Goal: Information Seeking & Learning: Learn about a topic

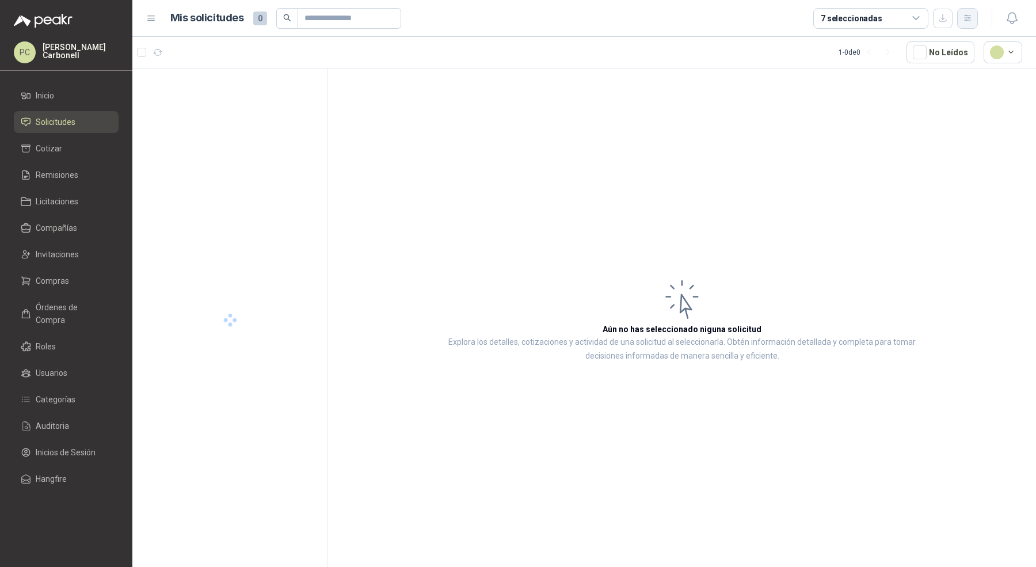
click at [966, 14] on icon "button" at bounding box center [967, 18] width 10 height 10
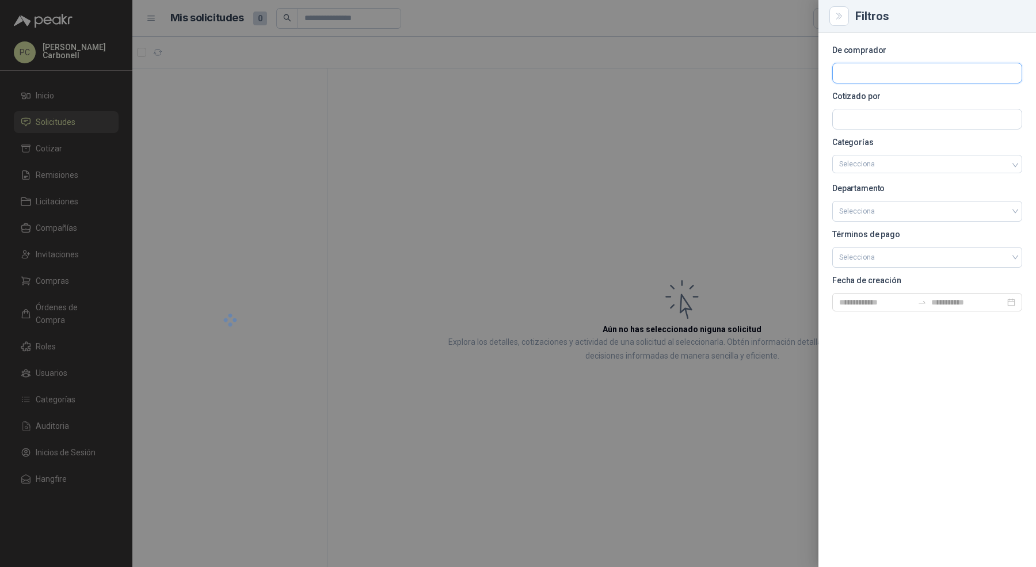
click at [936, 72] on input "text" at bounding box center [926, 73] width 189 height 20
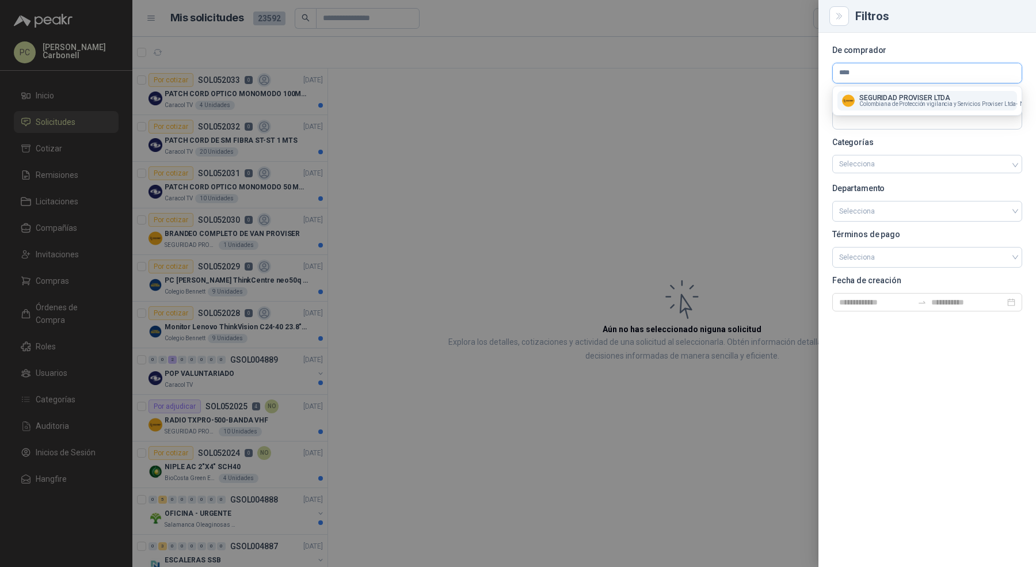
type input "****"
click at [902, 98] on p "SEGURIDAD PROVISER LTDA" at bounding box center [959, 97] width 201 height 7
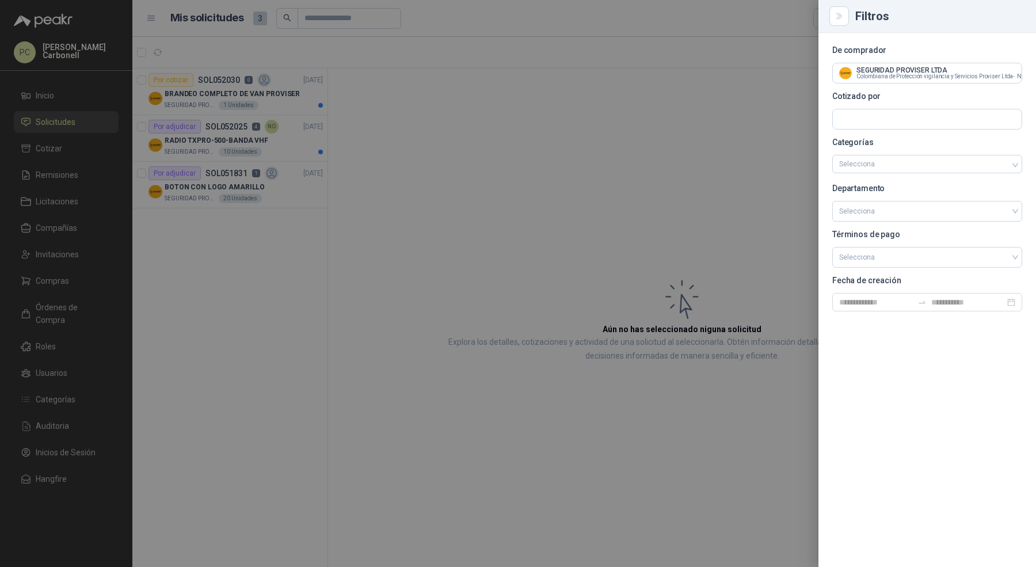
click at [473, 212] on div at bounding box center [518, 283] width 1036 height 567
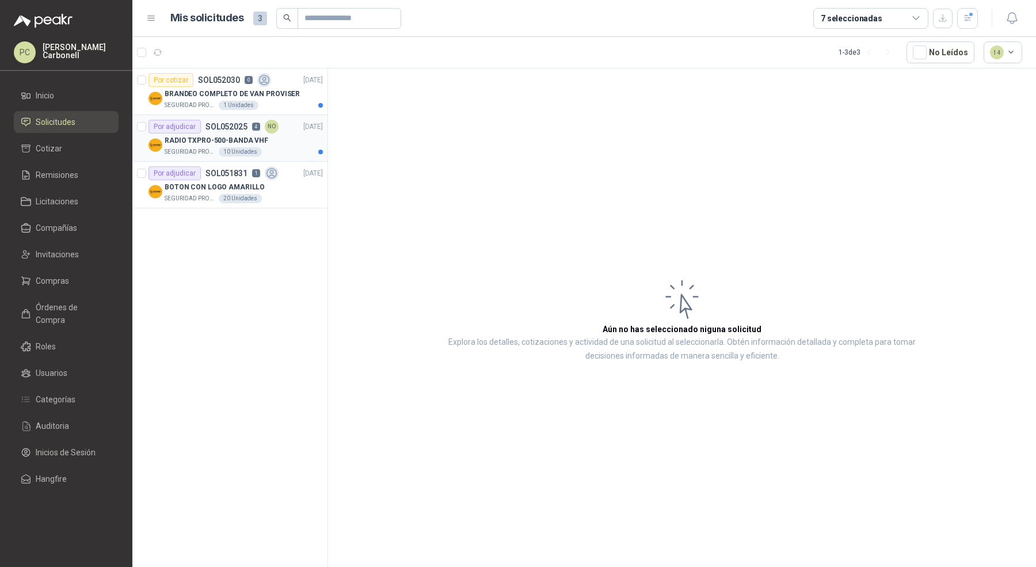
click at [292, 135] on div "RADIO TXPRO-500-BANDA VHF" at bounding box center [244, 140] width 158 height 14
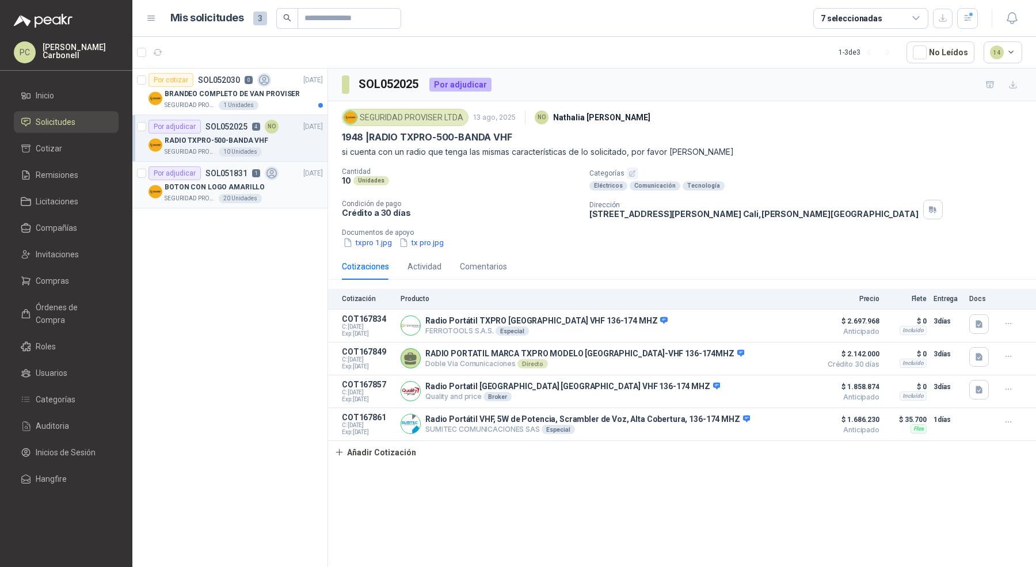
click at [293, 189] on div "BOTON CON LOGO AMARILLO" at bounding box center [244, 187] width 158 height 14
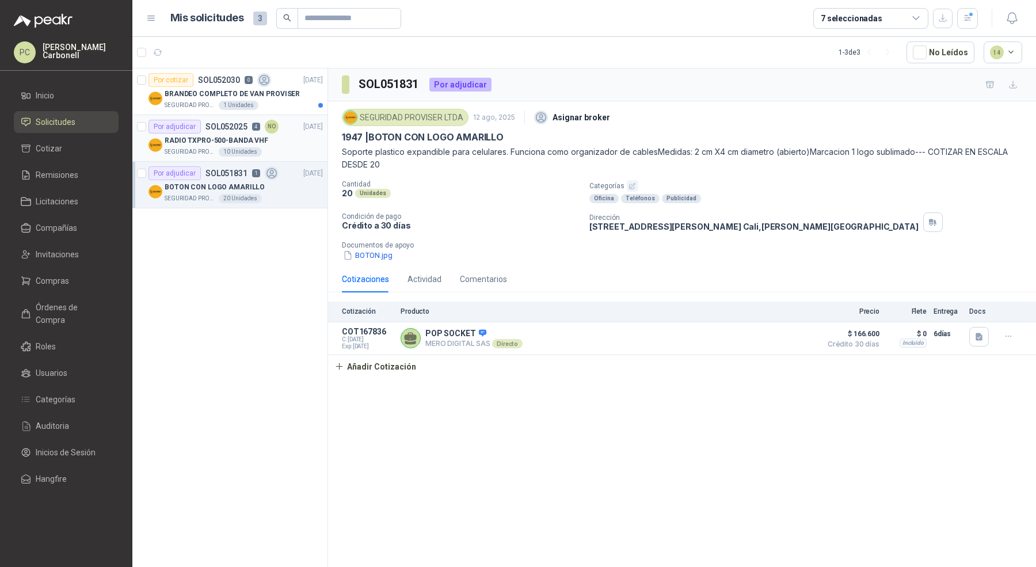
click at [297, 138] on div "RADIO TXPRO-500-BANDA VHF" at bounding box center [244, 140] width 158 height 14
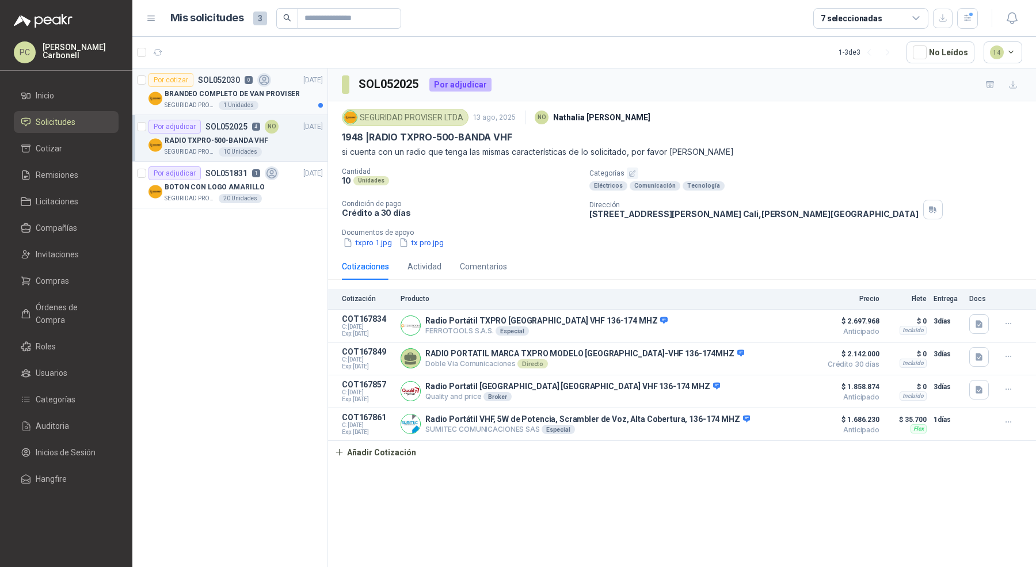
click at [291, 91] on p "BRANDEO COMPLETO DE VAN PROVISER" at bounding box center [232, 94] width 135 height 11
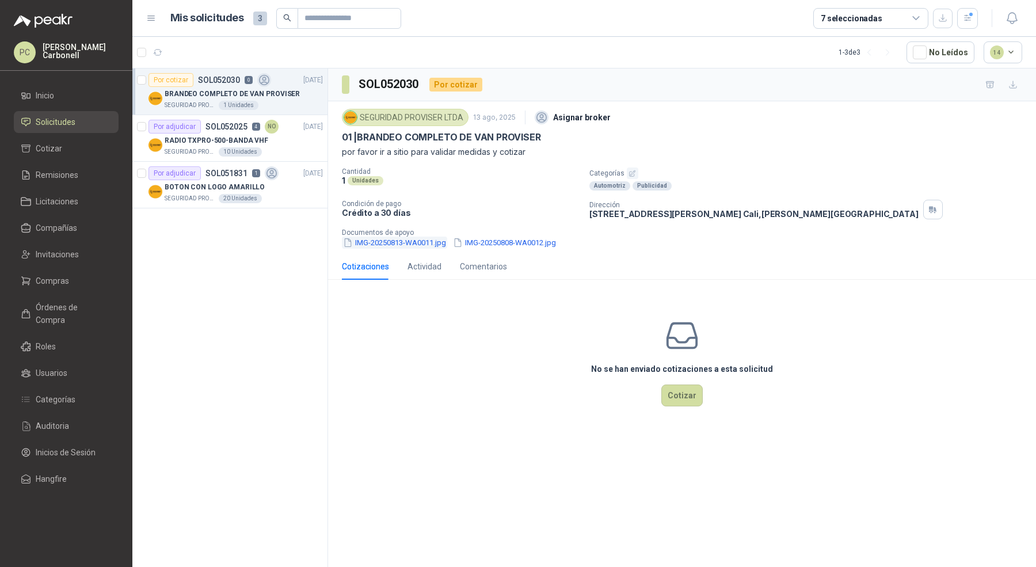
click at [380, 242] on button "IMG-20250813-WA0011.jpg" at bounding box center [394, 242] width 105 height 12
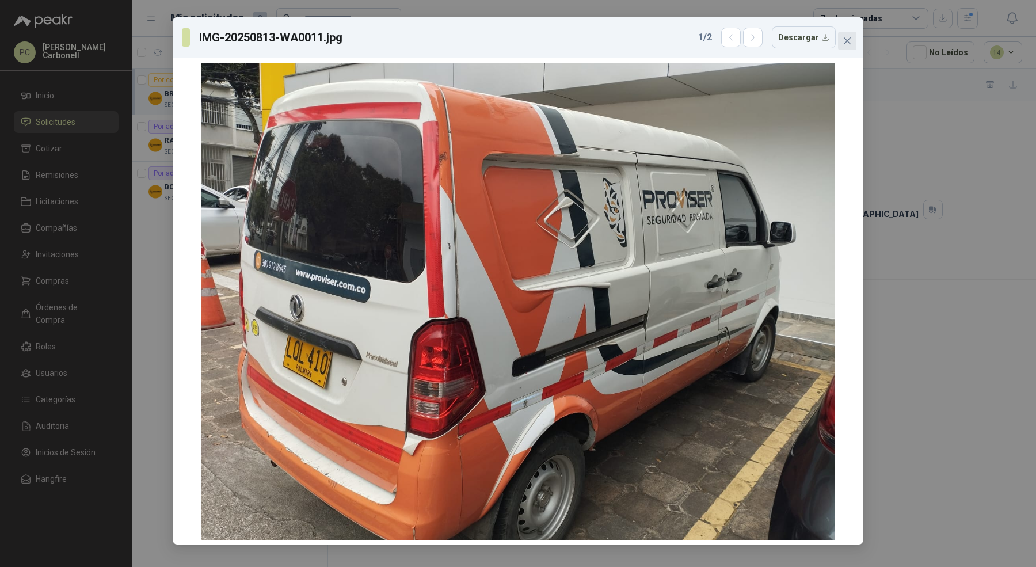
click at [847, 39] on icon "close" at bounding box center [846, 40] width 9 height 9
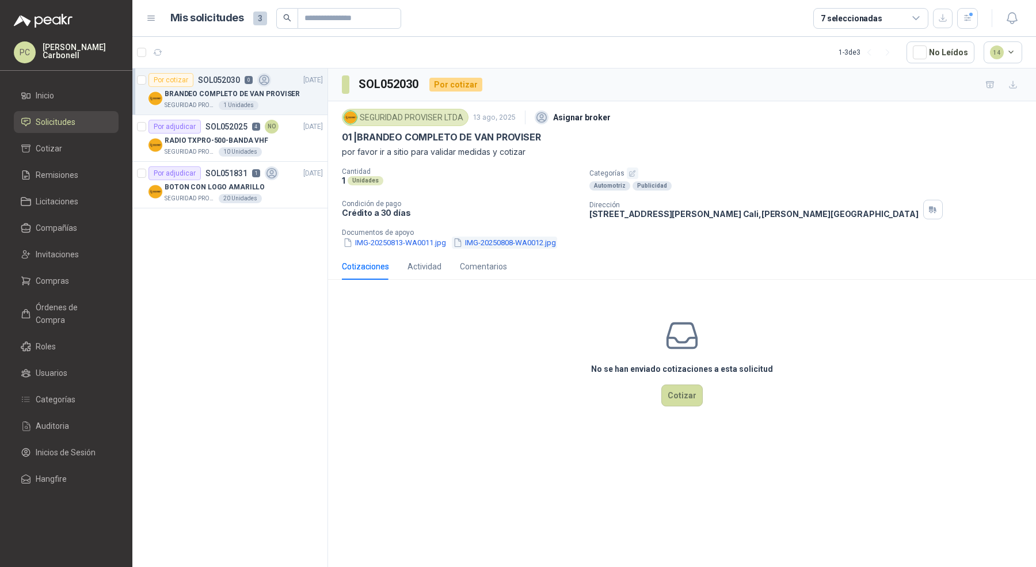
click at [542, 240] on button "IMG-20250808-WA0012.jpg" at bounding box center [504, 242] width 105 height 12
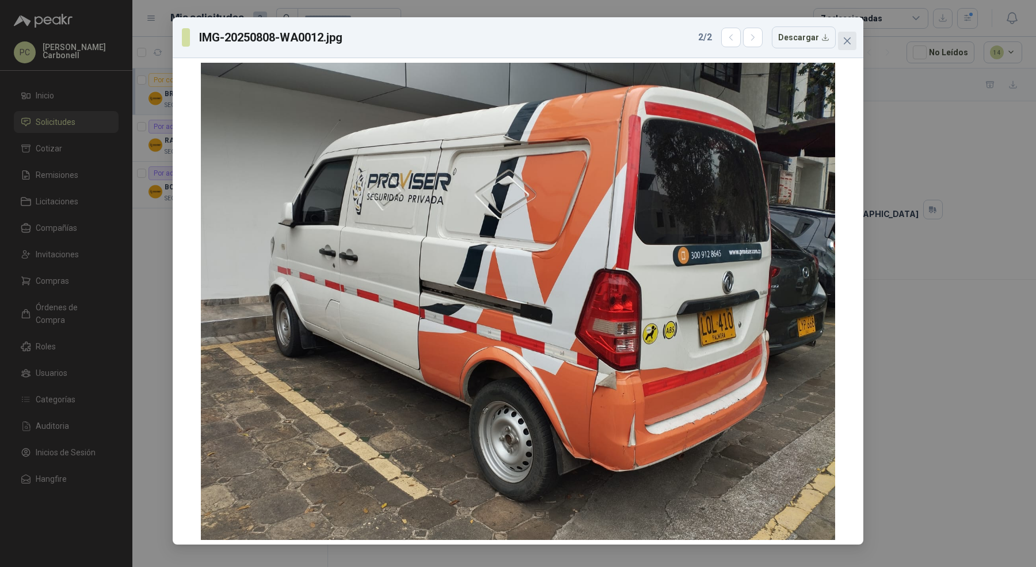
click at [849, 41] on icon "close" at bounding box center [846, 40] width 9 height 9
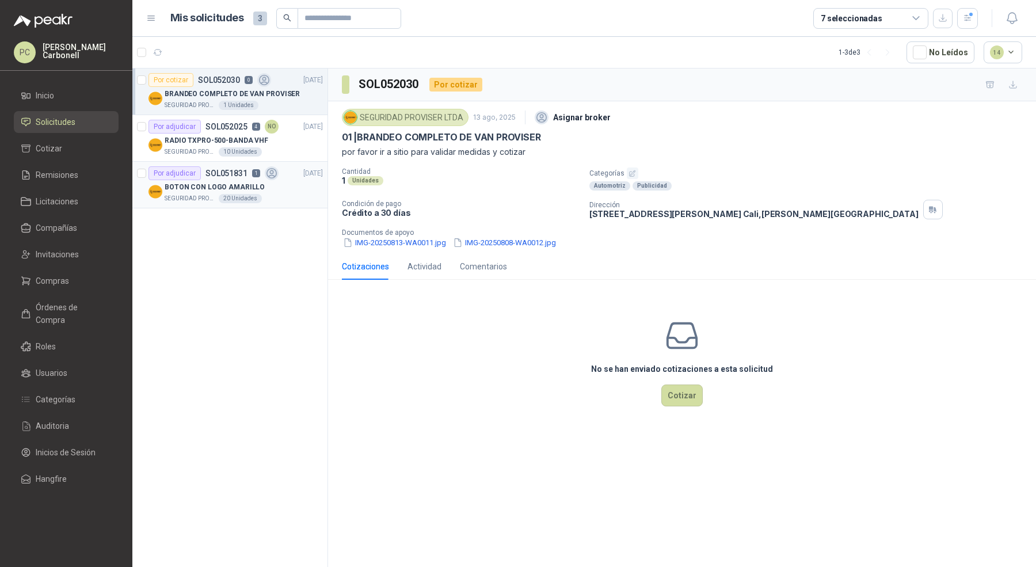
click at [214, 165] on article "Por adjudicar SOL051831 1 [DATE] BOTON CON LOGO AMARILLO SEGURIDAD PROVISER LTD…" at bounding box center [229, 185] width 195 height 47
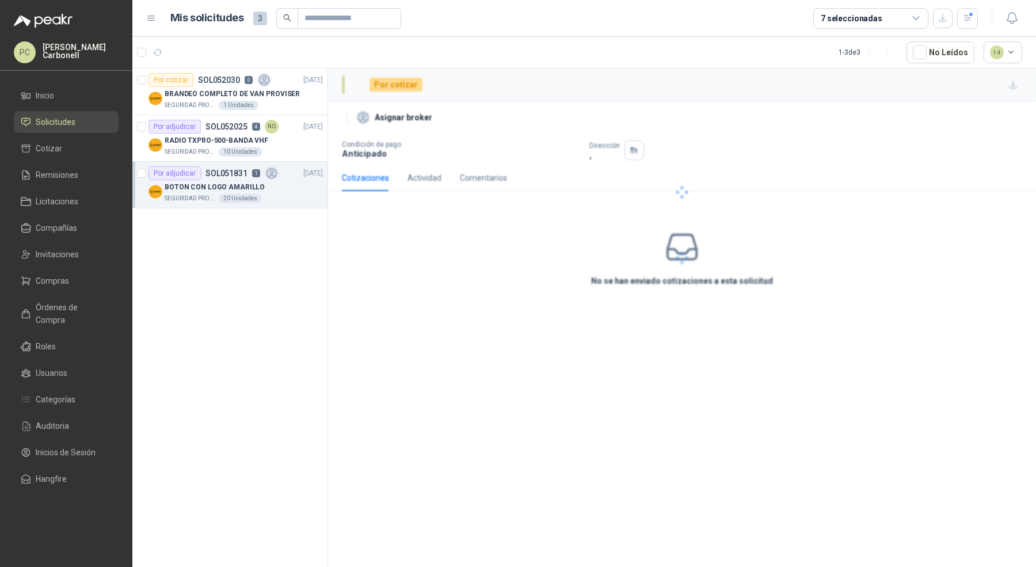
click at [224, 186] on p "BOTON CON LOGO AMARILLO" at bounding box center [215, 187] width 100 height 11
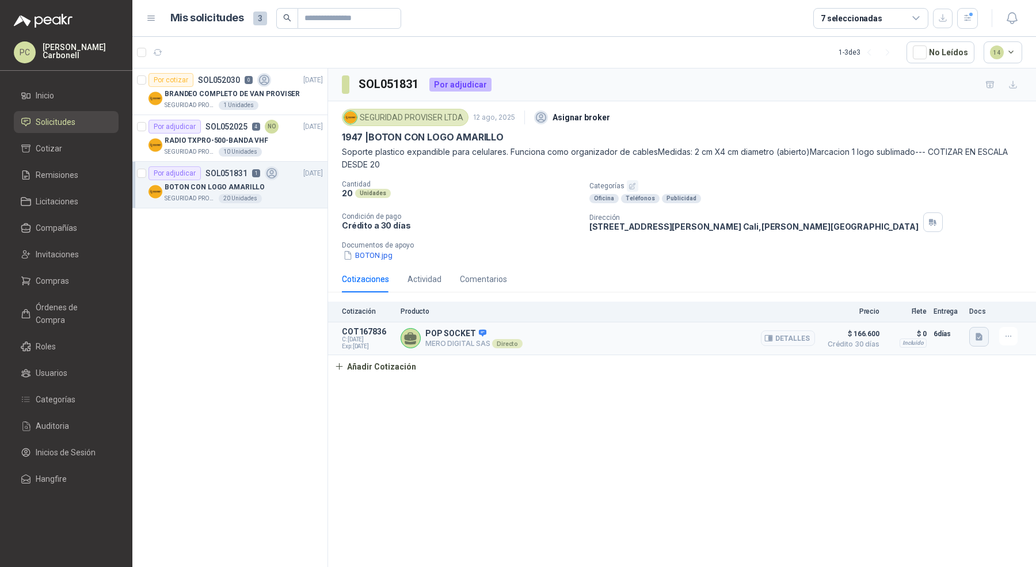
click at [980, 335] on icon "button" at bounding box center [978, 336] width 7 height 7
click at [954, 310] on button "Cotizacion proviser pop socket.pdf" at bounding box center [913, 310] width 135 height 12
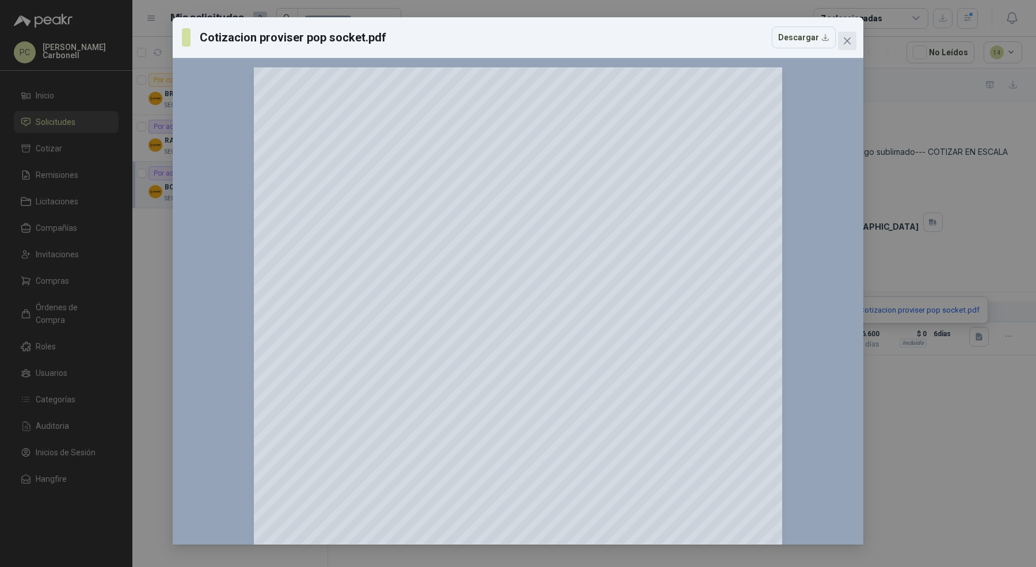
click at [846, 41] on icon "close" at bounding box center [846, 40] width 7 height 7
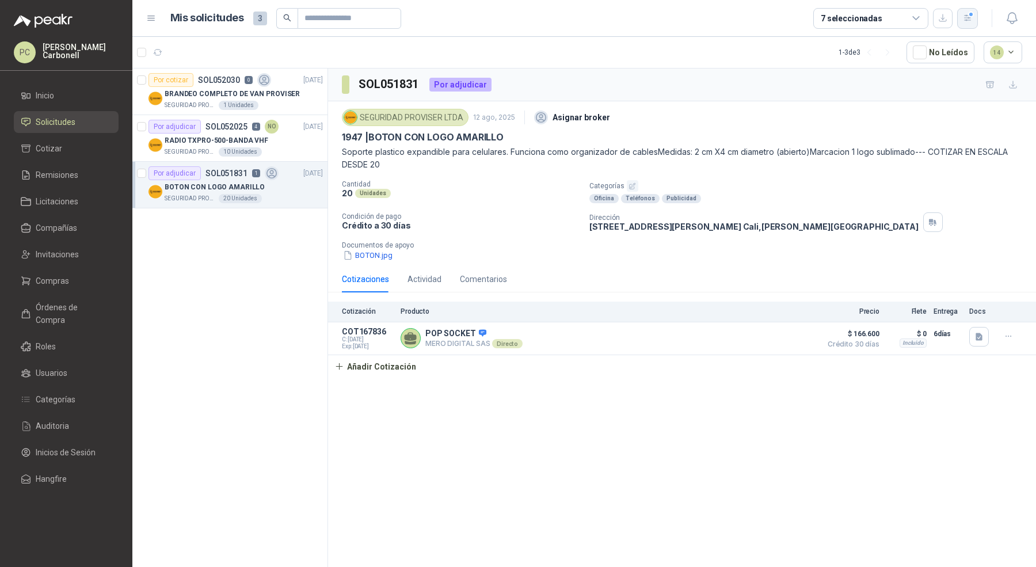
click at [963, 17] on icon "button" at bounding box center [967, 18] width 10 height 10
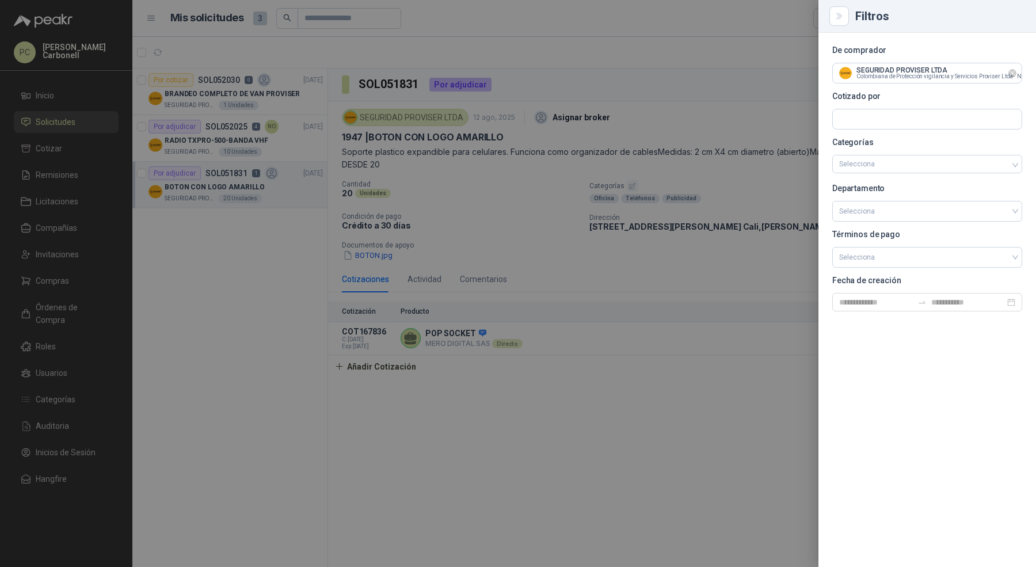
click at [1012, 76] on icon "Limpiar" at bounding box center [1012, 73] width 10 height 10
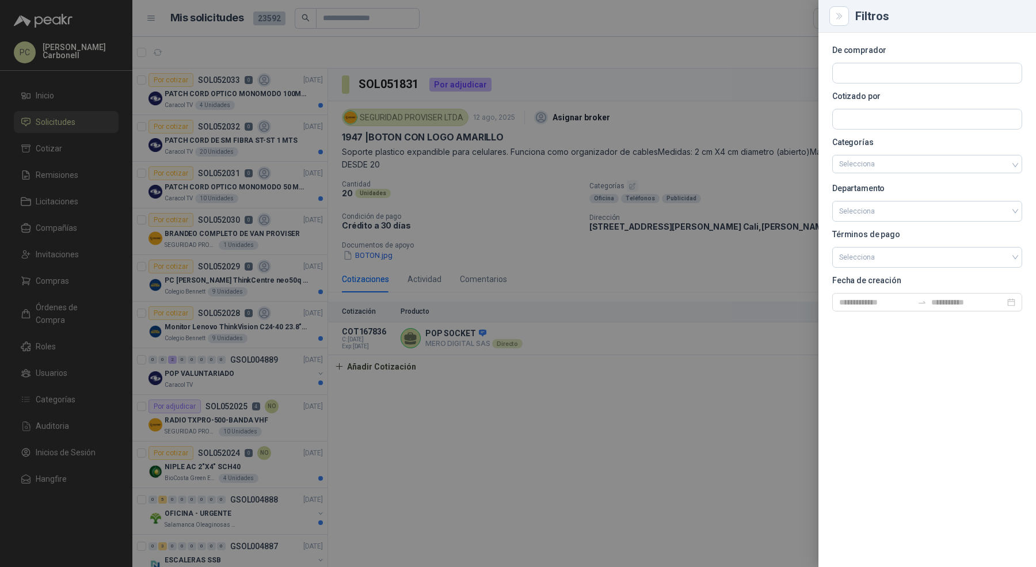
click at [342, 29] on div at bounding box center [518, 283] width 1036 height 567
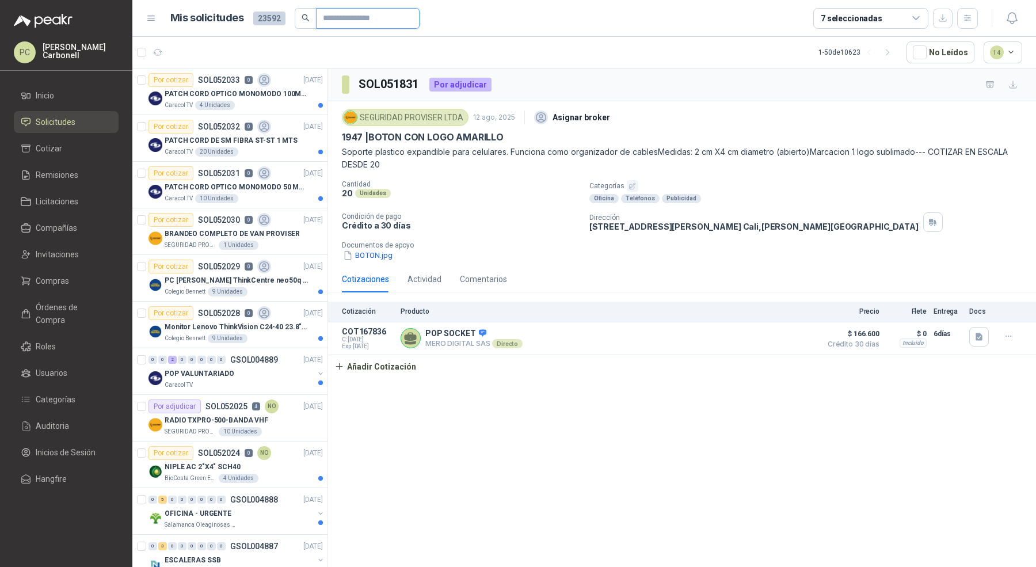
click at [342, 21] on input "text" at bounding box center [363, 19] width 81 height 20
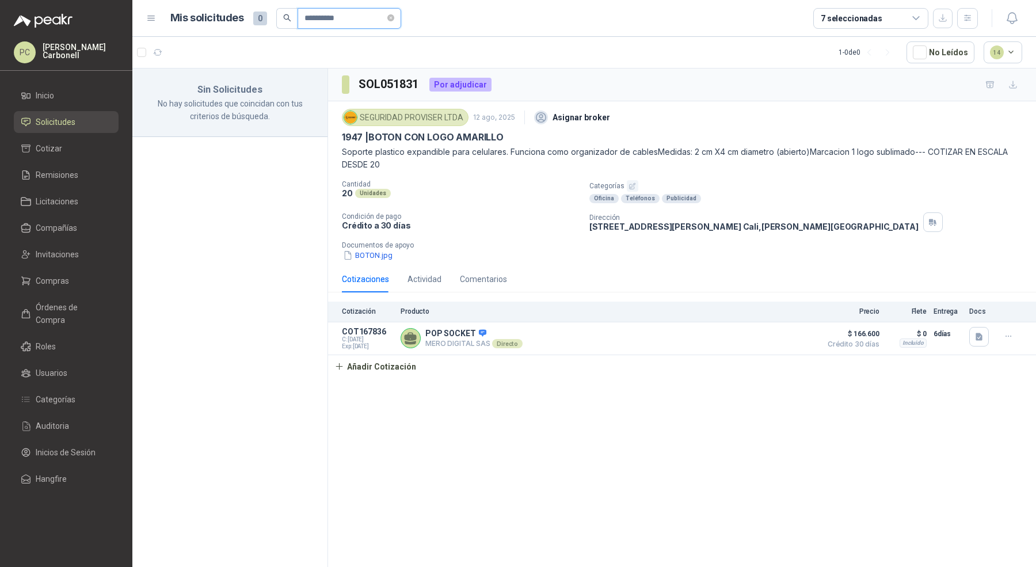
type input "**********"
